Goal: Transaction & Acquisition: Purchase product/service

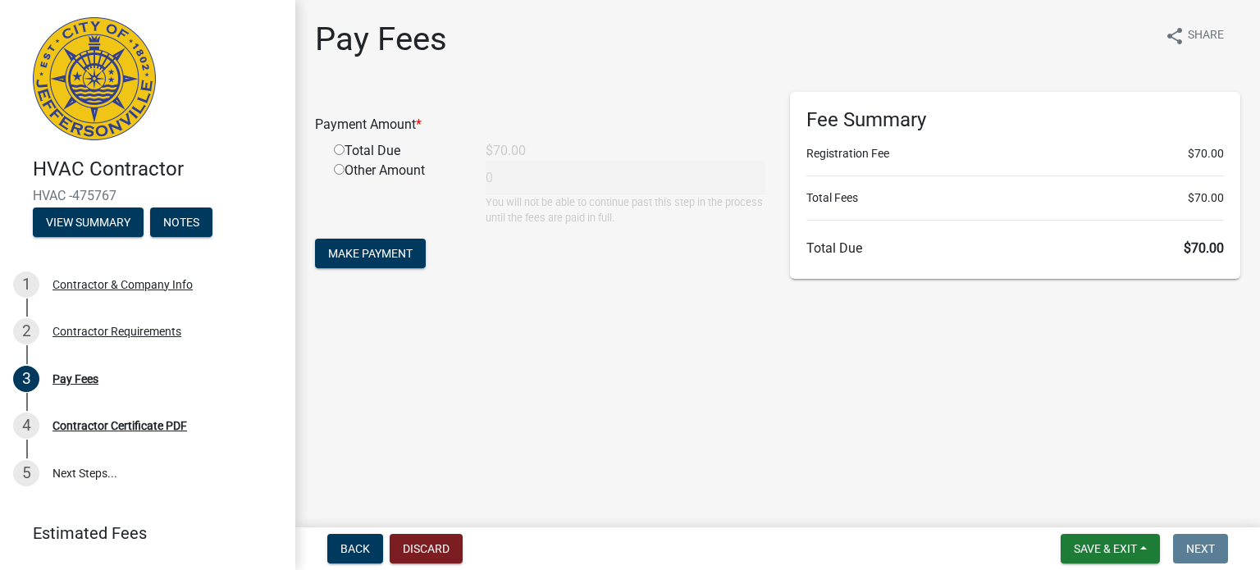
click at [340, 151] on input "radio" at bounding box center [339, 149] width 11 height 11
radio input "true"
type input "70"
click at [390, 247] on span "Make Payment" at bounding box center [370, 253] width 84 height 13
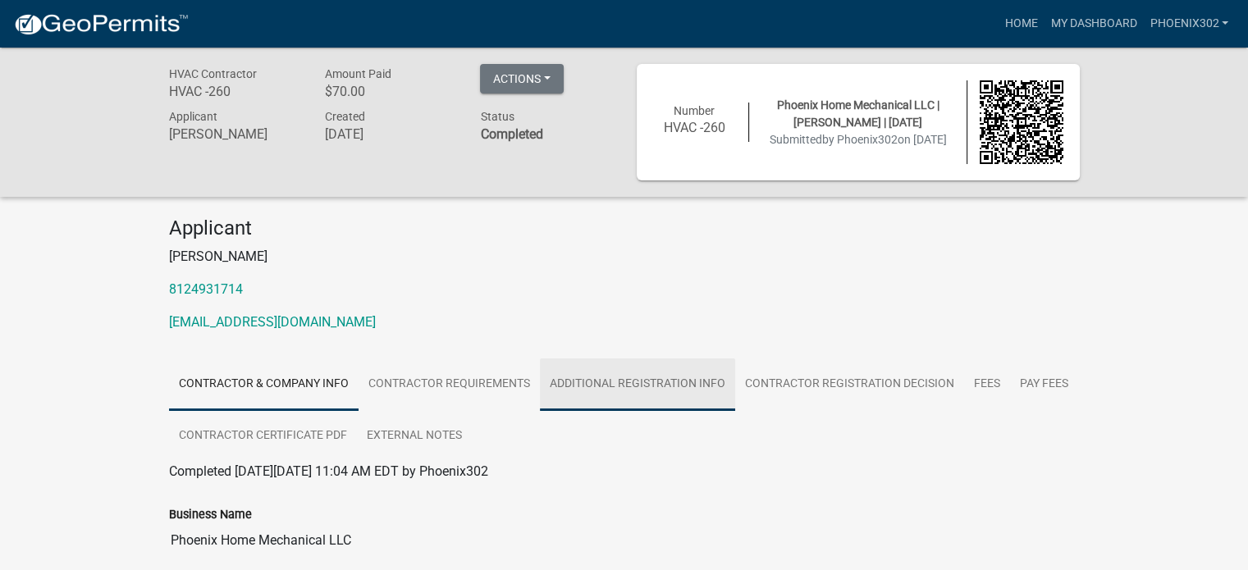
click at [637, 377] on link "Additional Registration Info" at bounding box center [637, 384] width 195 height 53
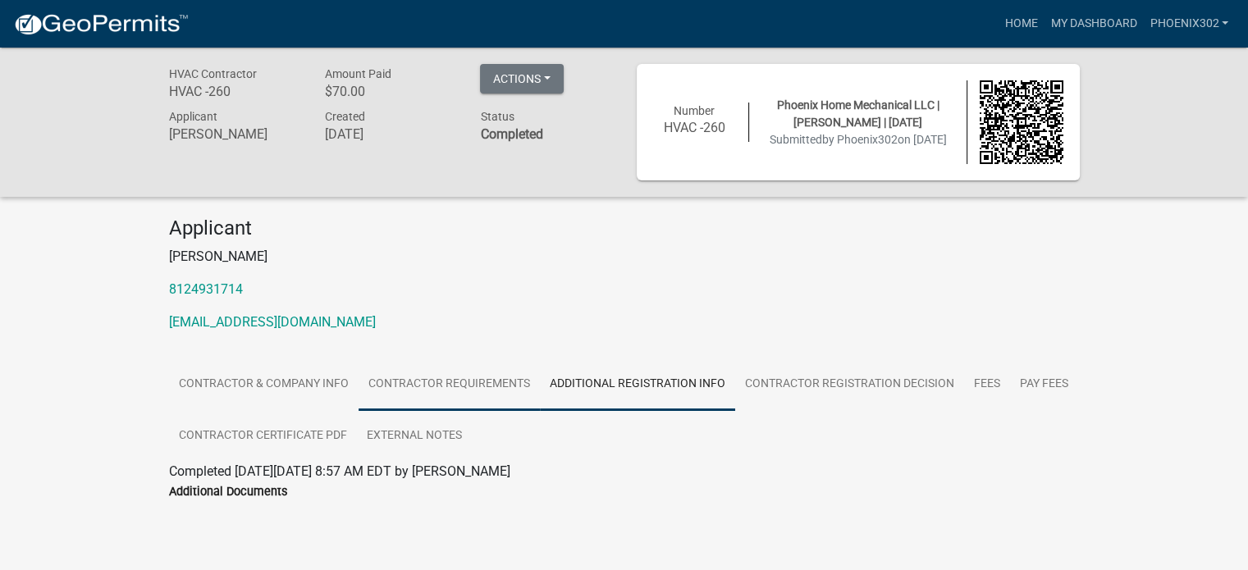
click at [522, 383] on link "Contractor Requirements" at bounding box center [448, 384] width 181 height 53
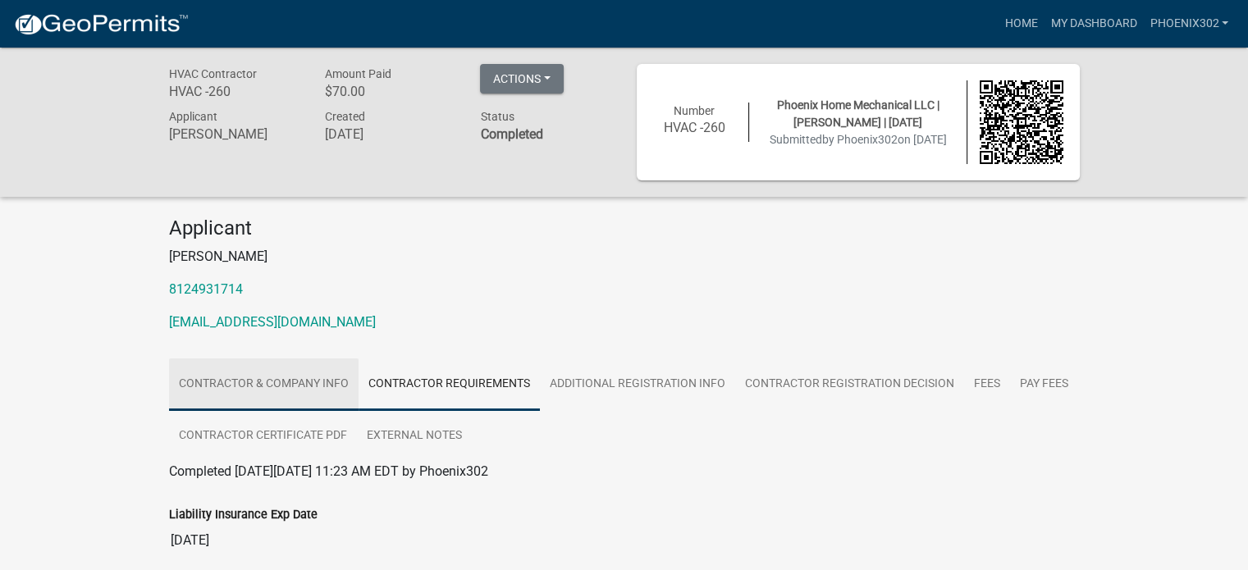
click at [299, 389] on link "Contractor & Company Info" at bounding box center [264, 384] width 190 height 53
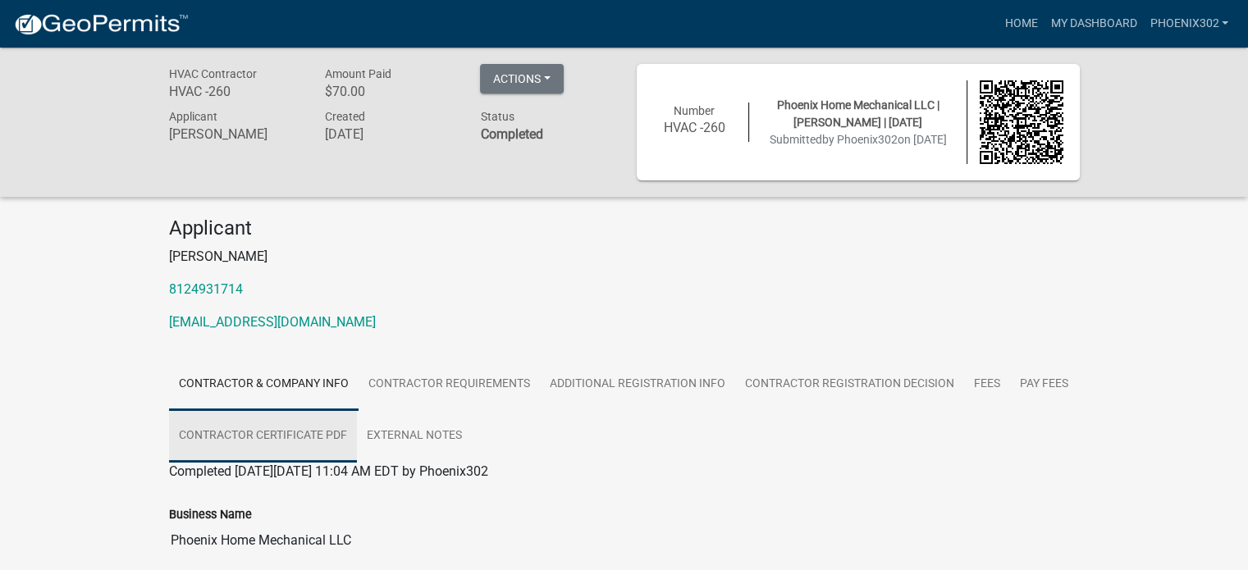
click at [312, 436] on link "Contractor Certificate PDF" at bounding box center [263, 436] width 188 height 53
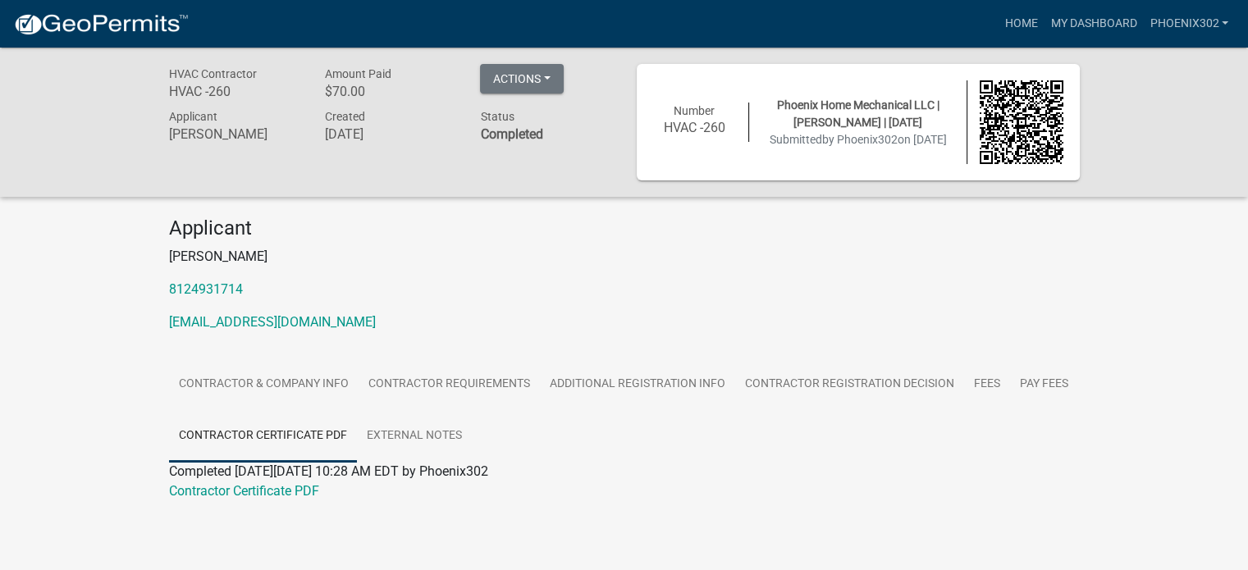
scroll to position [48, 0]
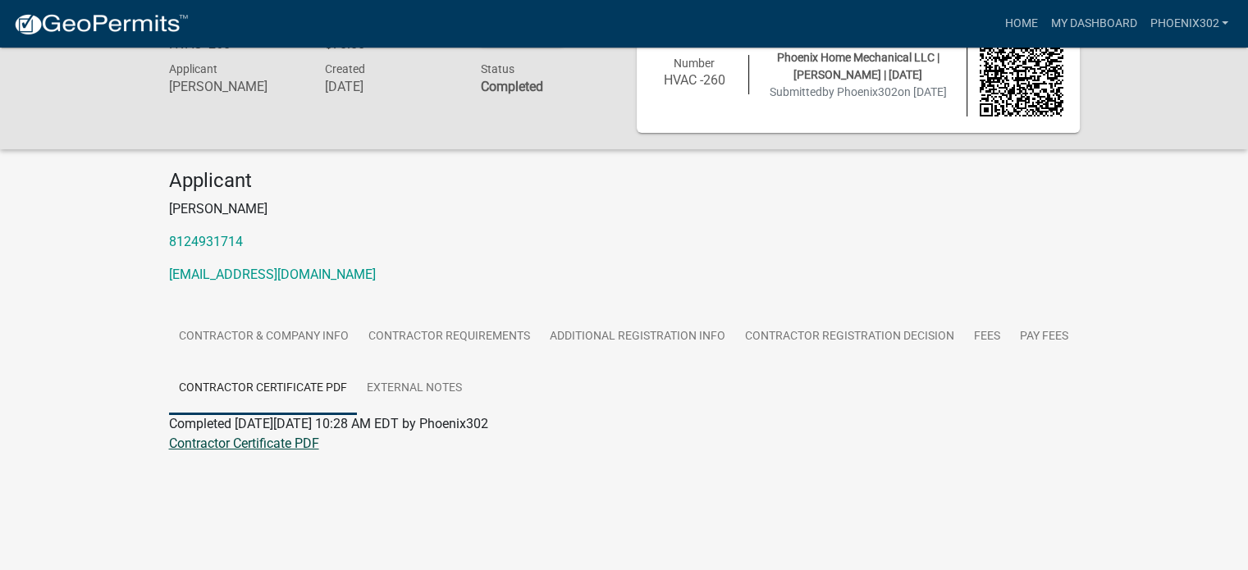
click at [262, 442] on link "Contractor Certificate PDF" at bounding box center [244, 444] width 150 height 16
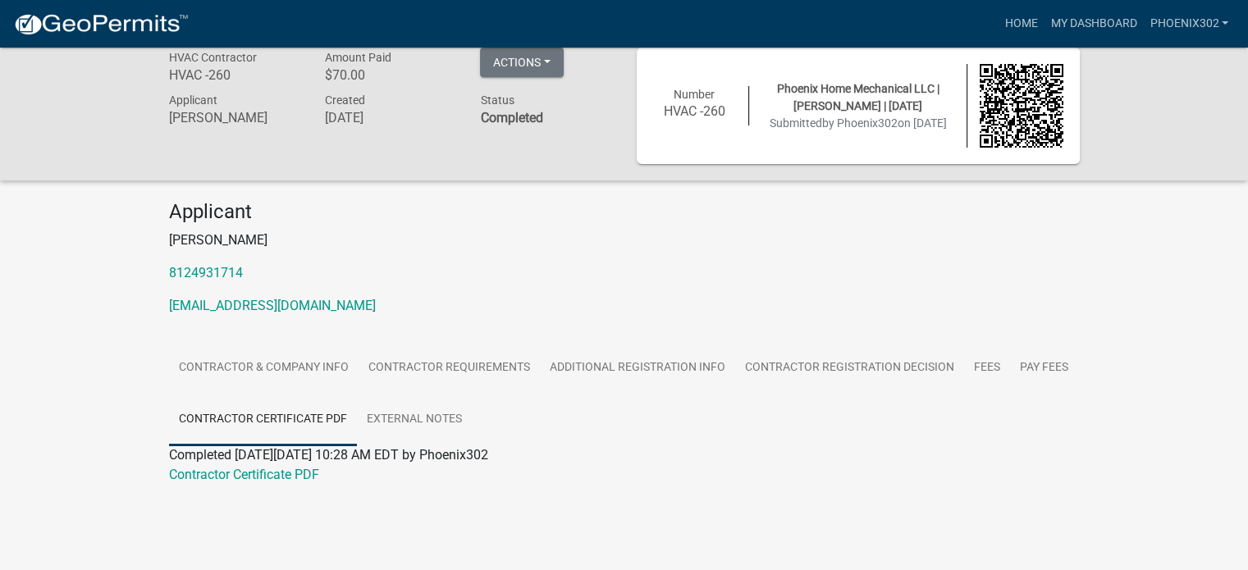
scroll to position [0, 0]
